Goal: Contribute content

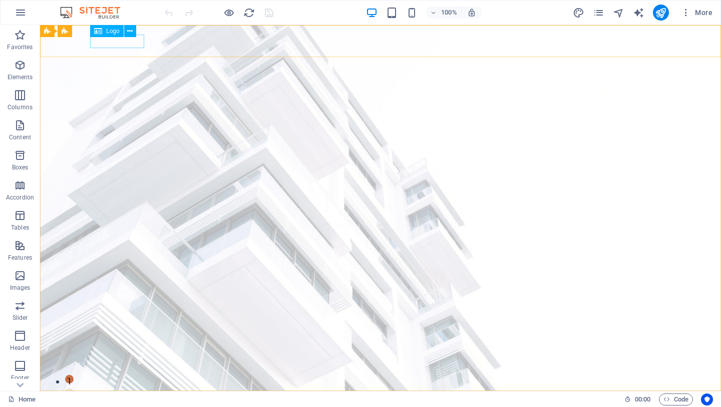
click at [101, 33] on icon at bounding box center [98, 31] width 8 height 12
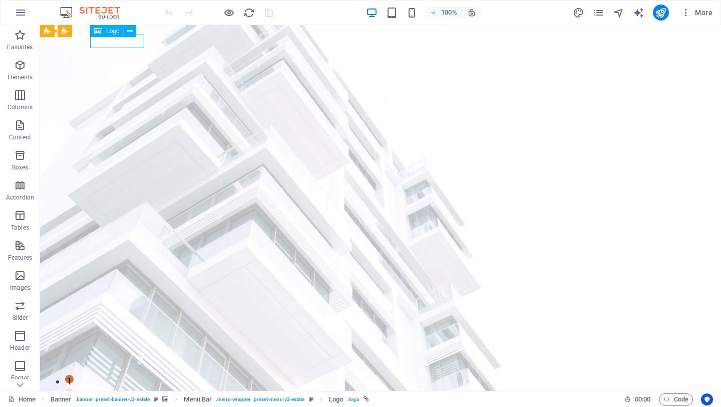
click at [109, 29] on span "Logo" at bounding box center [113, 31] width 14 height 6
click at [20, 282] on span "Images" at bounding box center [20, 282] width 40 height 24
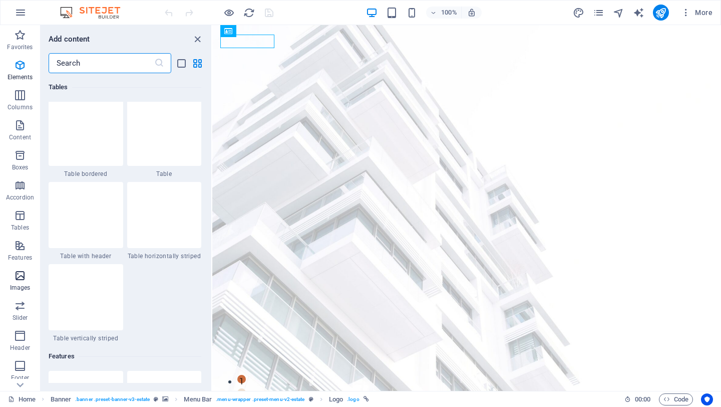
scroll to position [5080, 0]
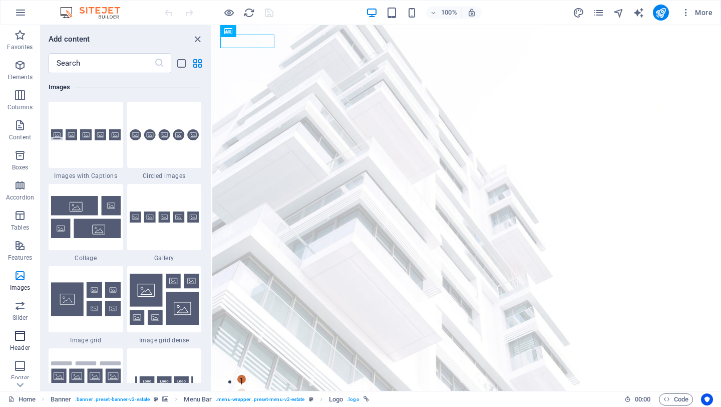
click at [20, 340] on icon "button" at bounding box center [20, 336] width 12 height 12
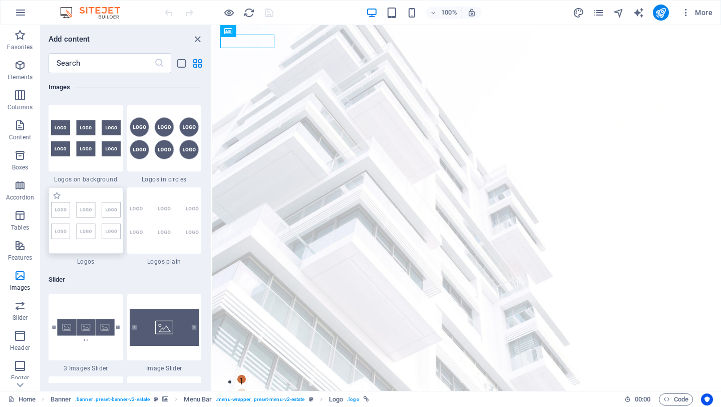
scroll to position [5492, 0]
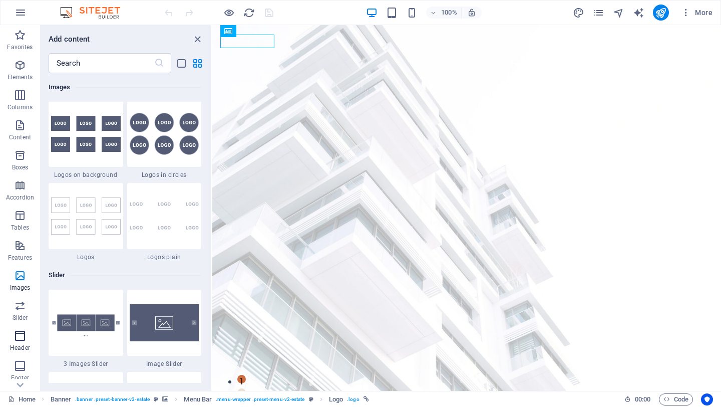
click at [18, 335] on icon "button" at bounding box center [20, 336] width 12 height 12
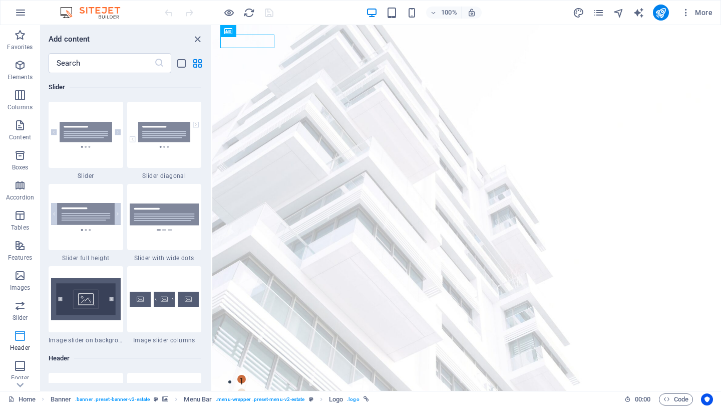
scroll to position [6033, 0]
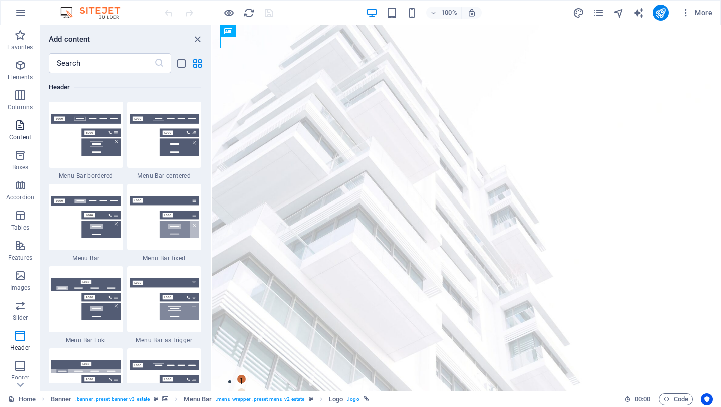
click at [21, 125] on icon "button" at bounding box center [20, 125] width 12 height 12
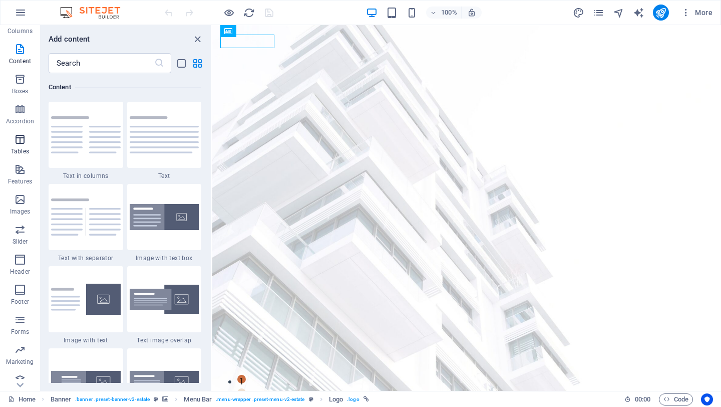
scroll to position [85, 0]
click at [20, 248] on icon "button" at bounding box center [20, 250] width 12 height 12
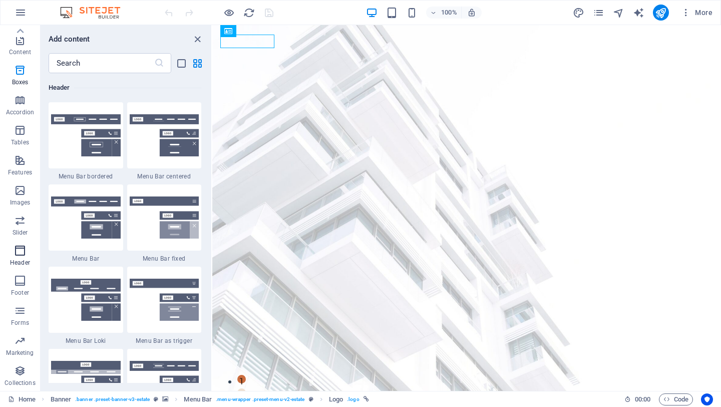
scroll to position [6033, 0]
click at [69, 148] on img at bounding box center [86, 135] width 70 height 42
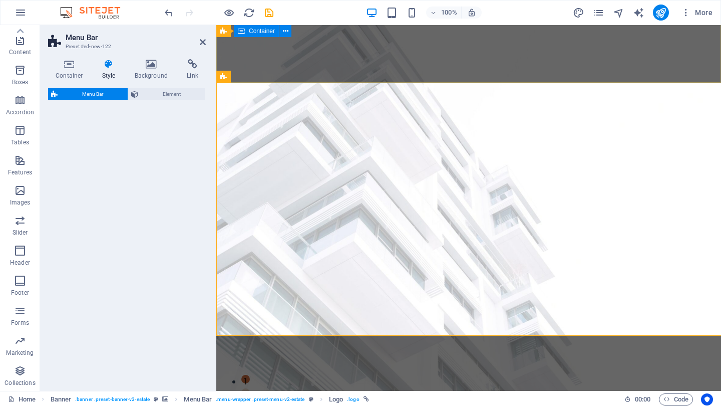
select select "rem"
select select "preset-menu-v2-border"
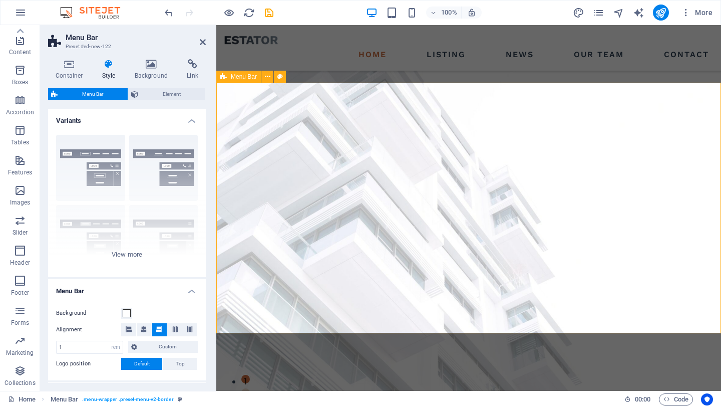
scroll to position [308, 0]
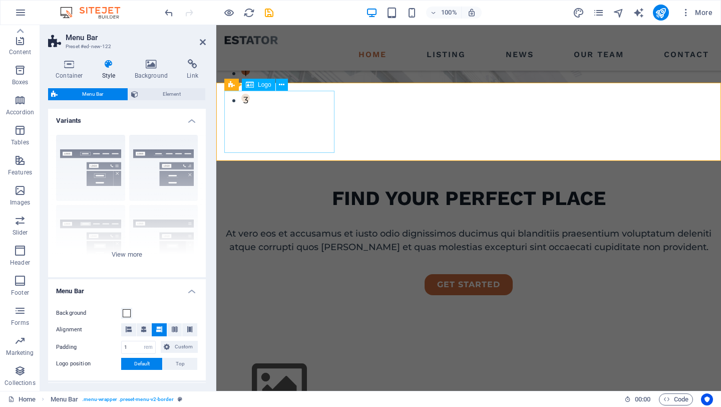
click at [277, 353] on div at bounding box center [468, 384] width 489 height 62
click at [203, 41] on icon at bounding box center [203, 42] width 6 height 8
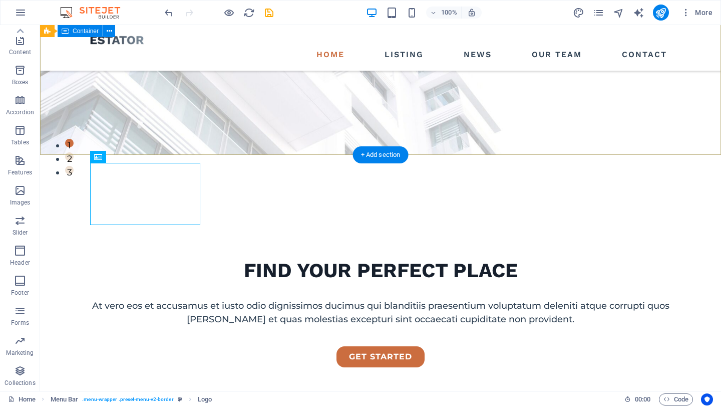
scroll to position [0, 0]
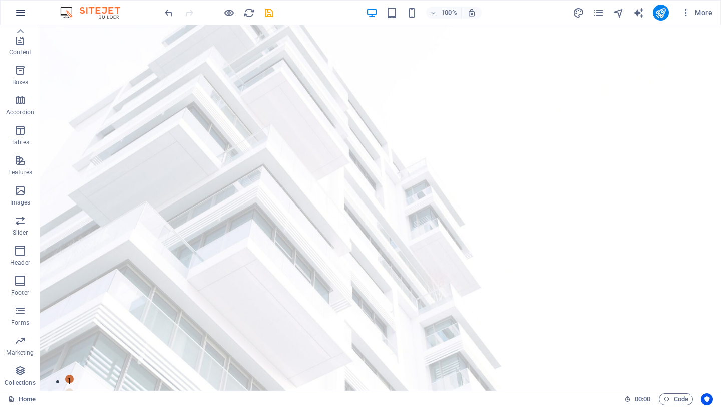
click at [23, 13] on icon "button" at bounding box center [21, 13] width 12 height 12
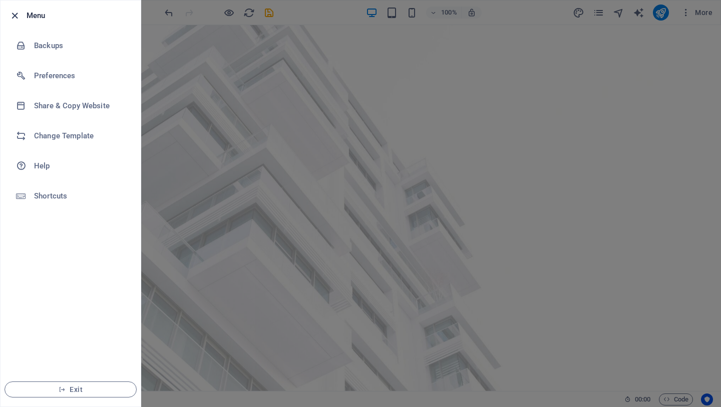
click at [16, 17] on icon "button" at bounding box center [15, 16] width 12 height 12
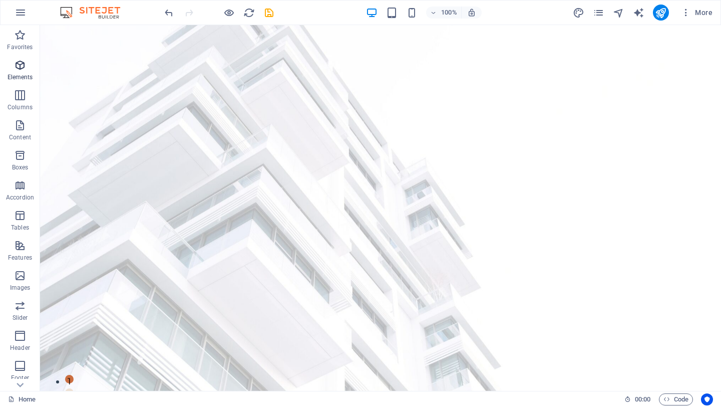
click at [24, 74] on p "Elements" at bounding box center [21, 77] width 26 height 8
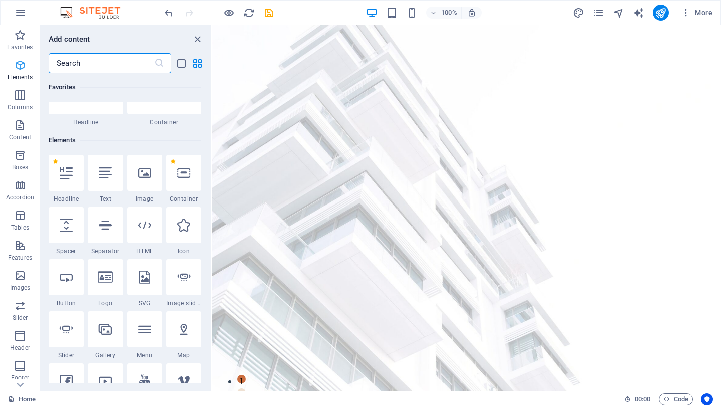
scroll to position [107, 0]
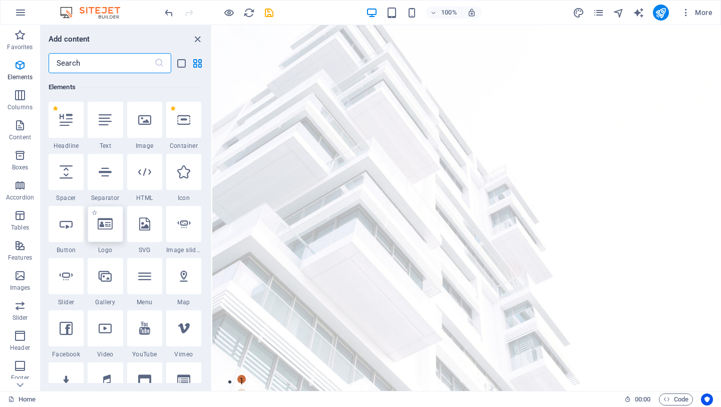
click at [107, 230] on div at bounding box center [105, 224] width 35 height 36
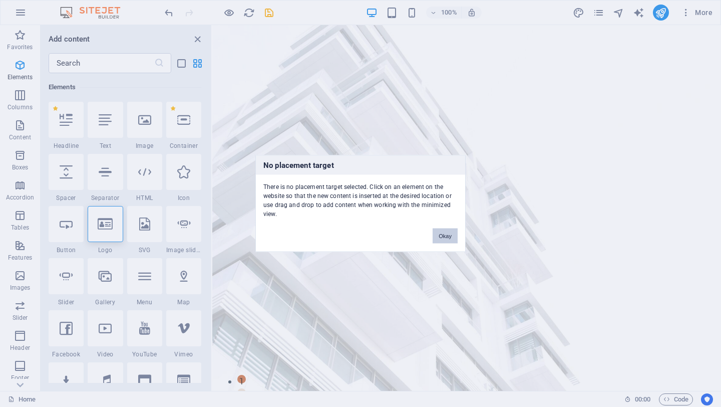
click at [445, 239] on button "Okay" at bounding box center [445, 235] width 25 height 15
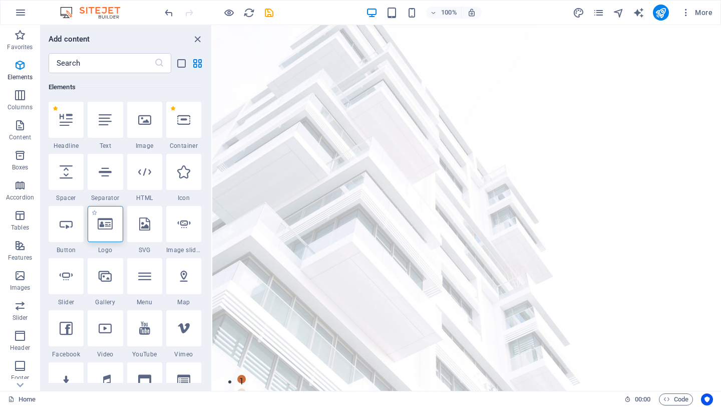
click at [108, 224] on icon at bounding box center [105, 223] width 15 height 13
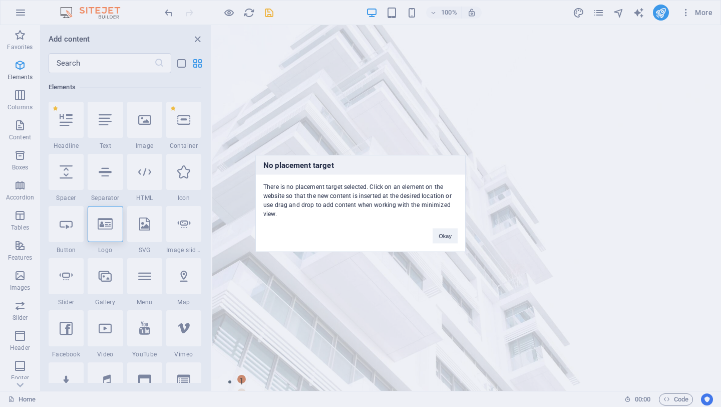
click at [245, 41] on div "No placement target There is no placement target selected. Click on an element …" at bounding box center [360, 203] width 721 height 407
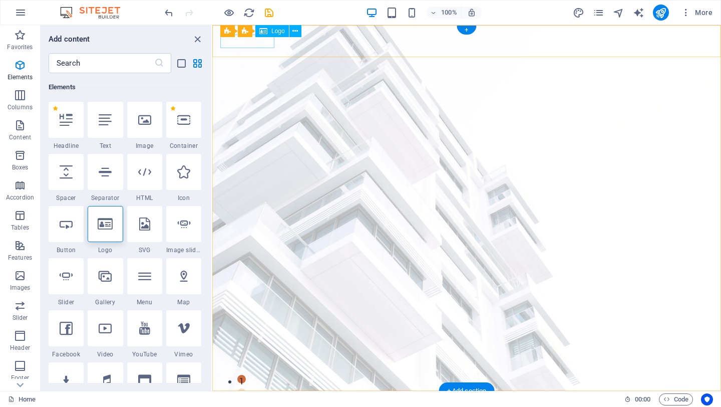
click at [245, 399] on div at bounding box center [466, 406] width 493 height 14
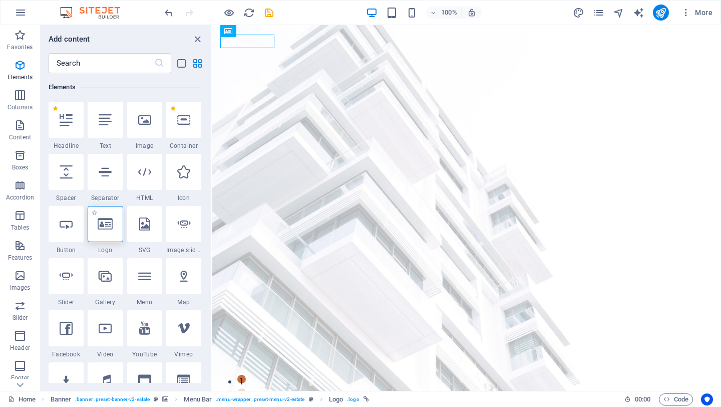
click at [109, 227] on icon at bounding box center [105, 223] width 15 height 13
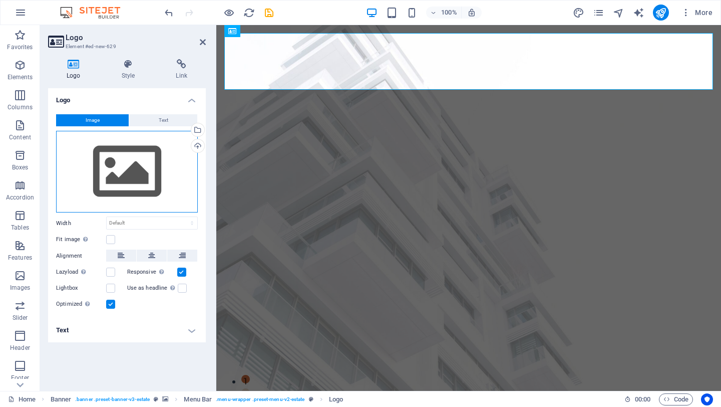
click at [122, 172] on div "Drag files here, click to choose files or select files from Files or our free s…" at bounding box center [127, 172] width 142 height 82
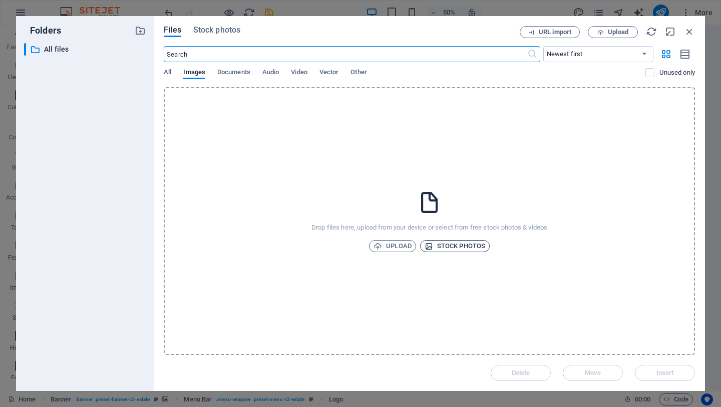
click at [449, 245] on span "Stock photos" at bounding box center [455, 246] width 61 height 12
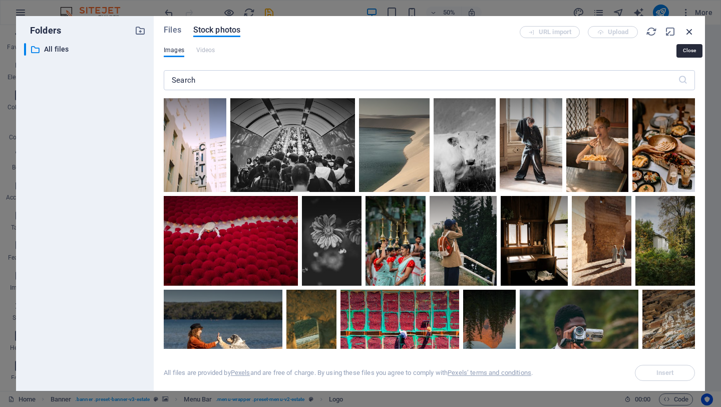
click at [687, 32] on icon "button" at bounding box center [689, 31] width 11 height 11
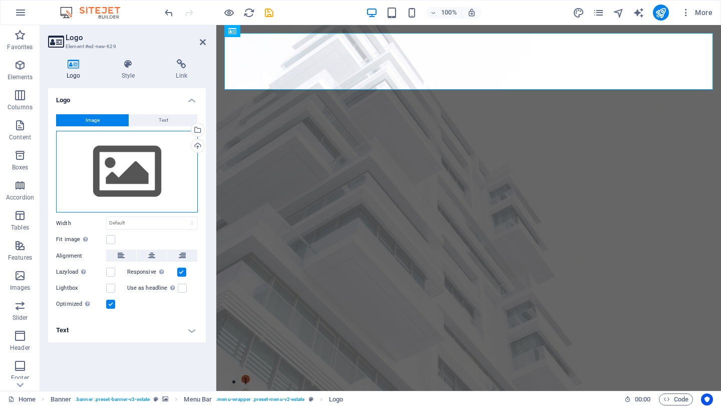
click at [142, 184] on div "Drag files here, click to choose files or select files from Files or our free s…" at bounding box center [127, 172] width 142 height 82
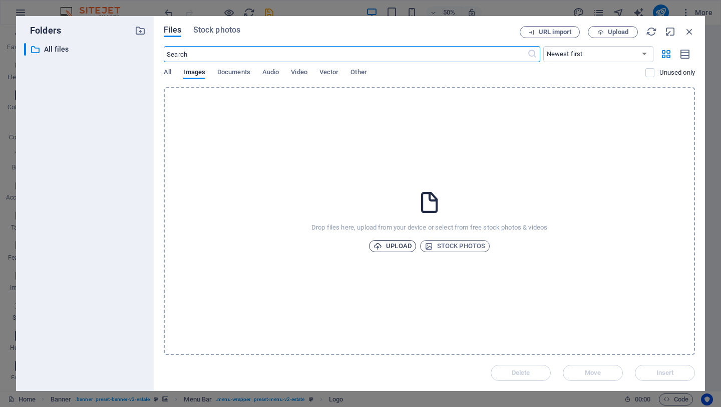
click at [396, 241] on span "Upload" at bounding box center [393, 246] width 38 height 12
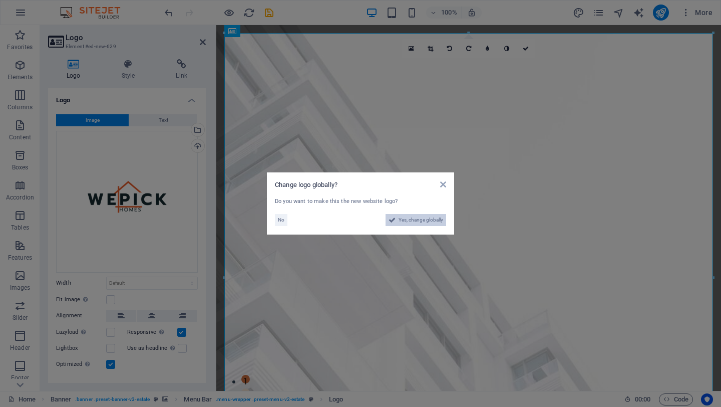
click at [427, 221] on span "Yes, change globally" at bounding box center [421, 220] width 45 height 12
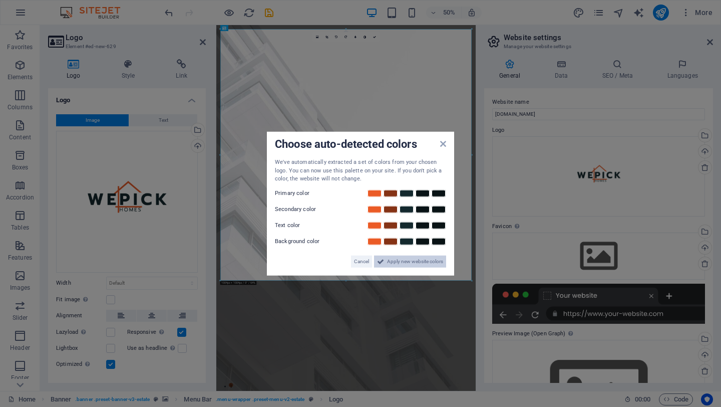
click at [419, 262] on span "Apply new website colors" at bounding box center [415, 261] width 56 height 12
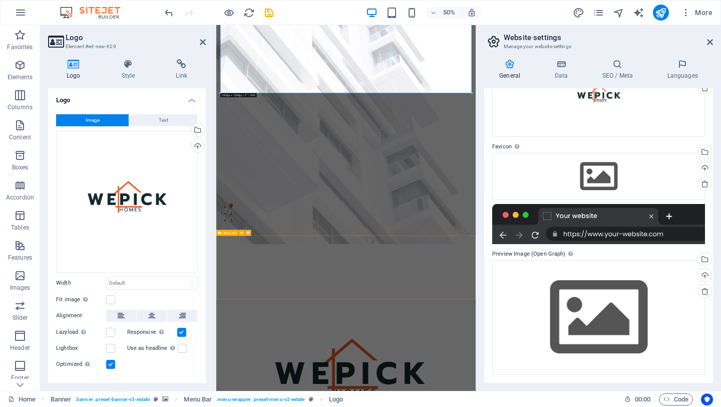
scroll to position [340, 0]
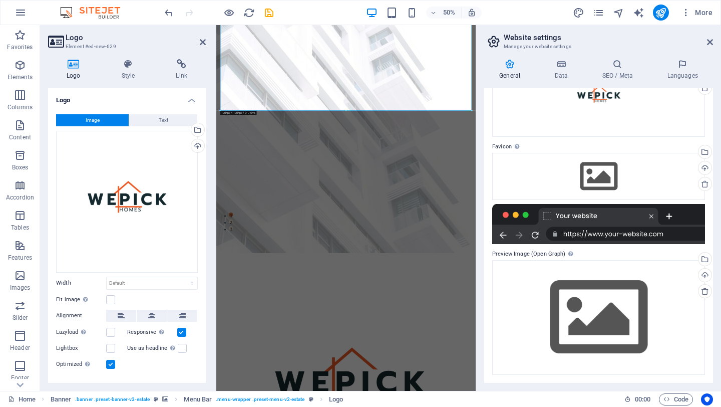
click at [631, 233] on div at bounding box center [598, 224] width 213 height 40
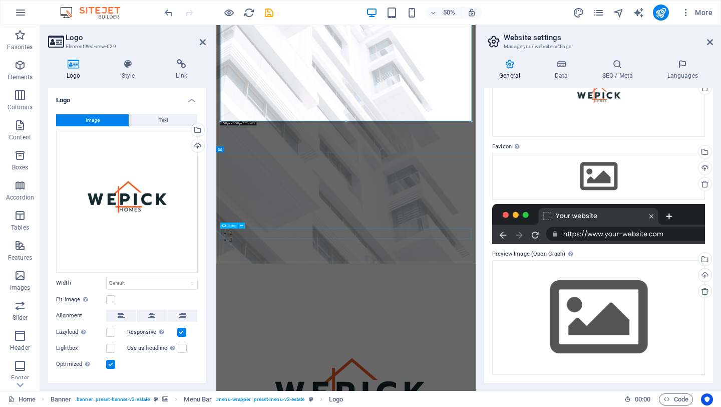
scroll to position [318, 0]
click at [579, 236] on div at bounding box center [598, 224] width 213 height 40
click at [594, 234] on div at bounding box center [598, 224] width 213 height 40
click at [625, 233] on div at bounding box center [598, 224] width 213 height 40
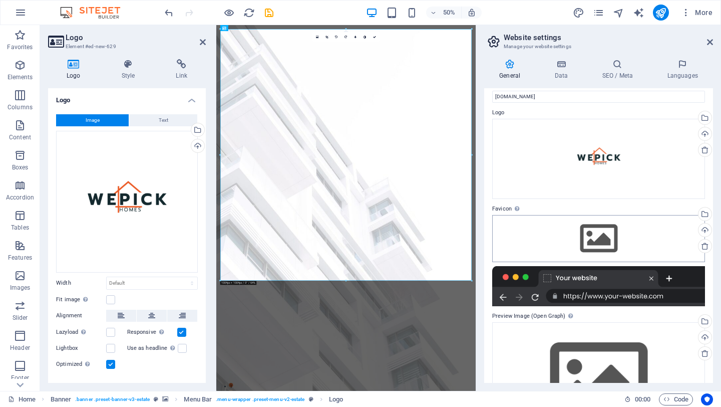
scroll to position [0, 0]
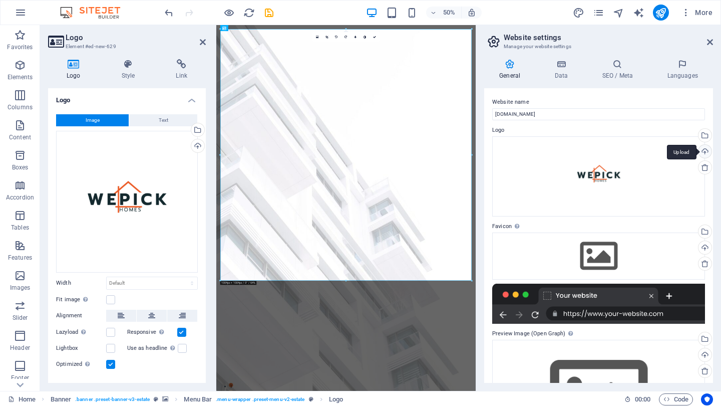
click at [702, 151] on div "Upload" at bounding box center [704, 152] width 15 height 15
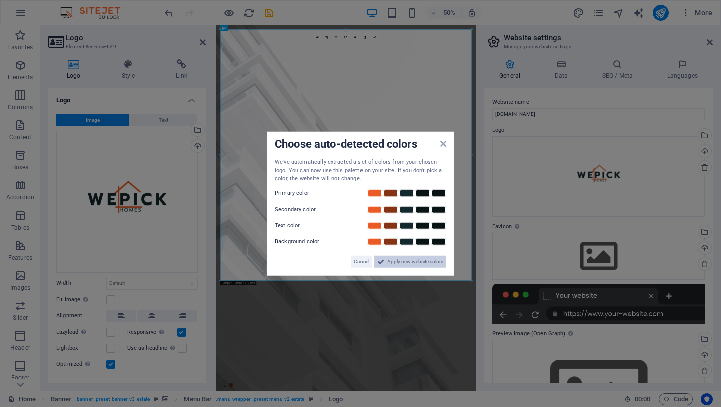
click at [417, 262] on span "Apply new website colors" at bounding box center [415, 261] width 56 height 12
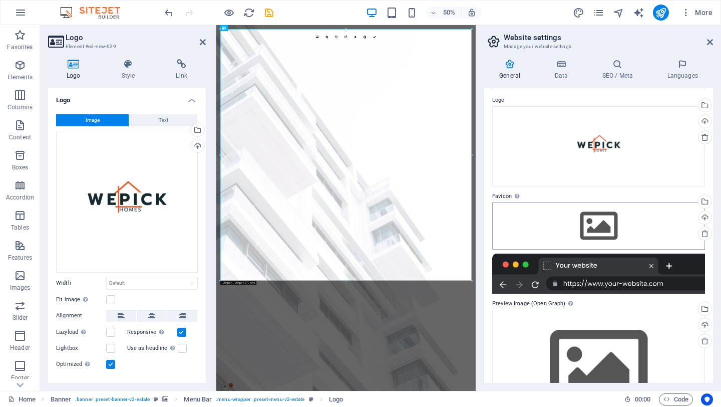
scroll to position [33, 0]
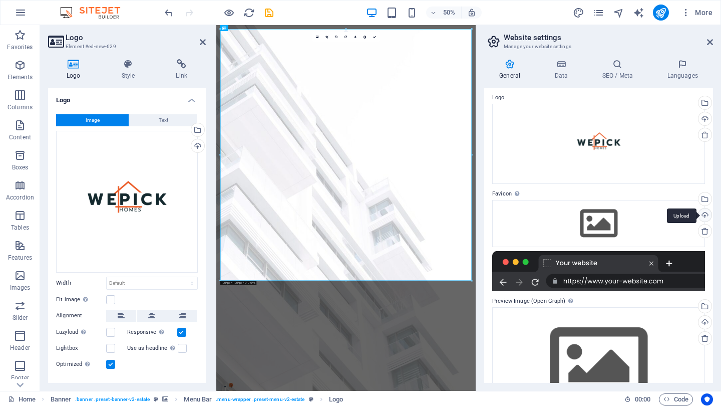
click at [704, 216] on div "Upload" at bounding box center [704, 215] width 15 height 15
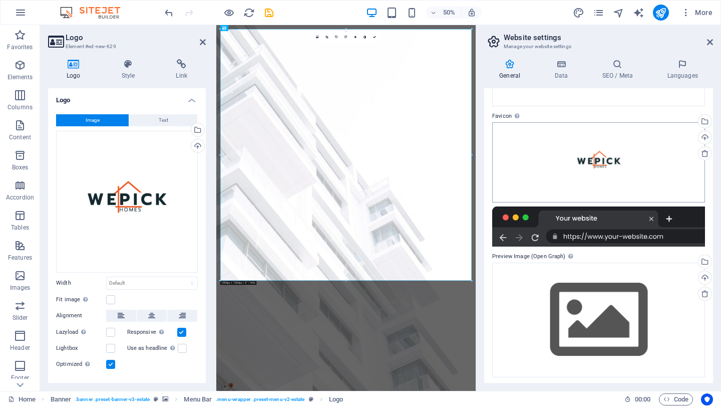
scroll to position [113, 0]
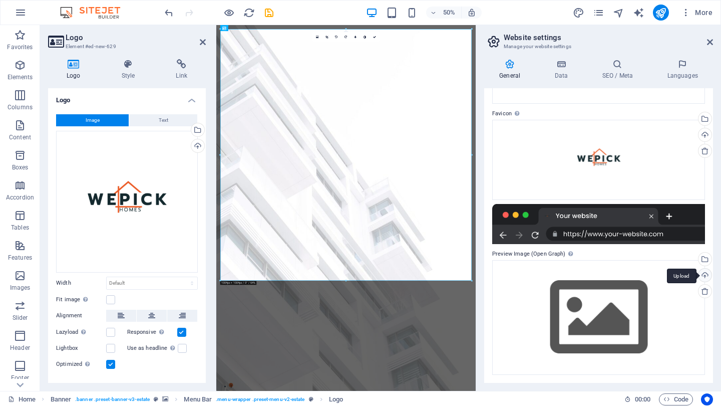
click at [703, 273] on div "Upload" at bounding box center [704, 276] width 15 height 15
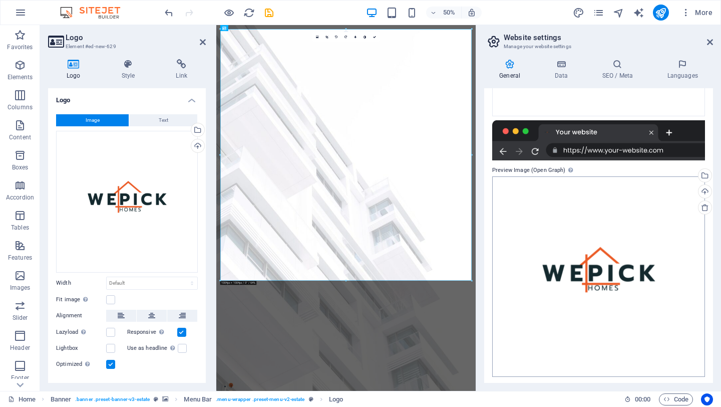
scroll to position [198, 0]
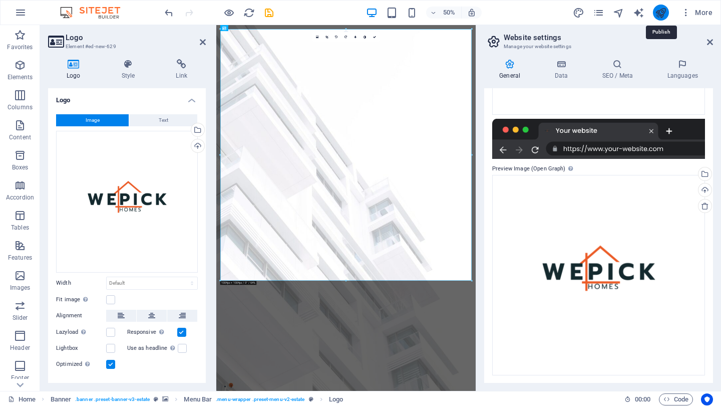
click at [659, 15] on icon "publish" at bounding box center [661, 13] width 12 height 12
